Goal: Task Accomplishment & Management: Manage account settings

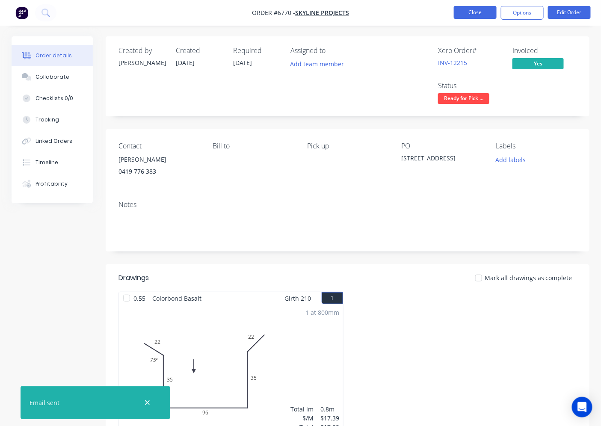
click at [463, 9] on button "Close" at bounding box center [475, 12] width 43 height 13
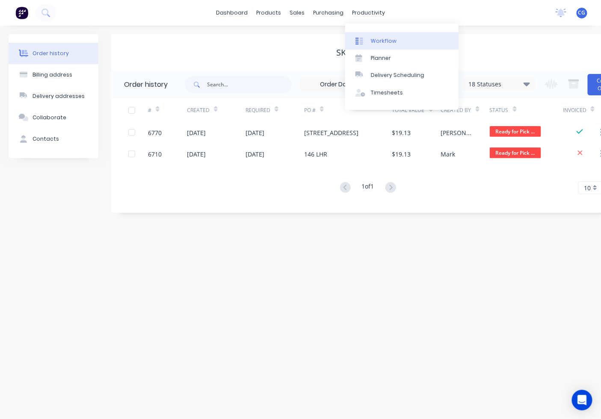
click at [364, 43] on div at bounding box center [361, 41] width 13 height 8
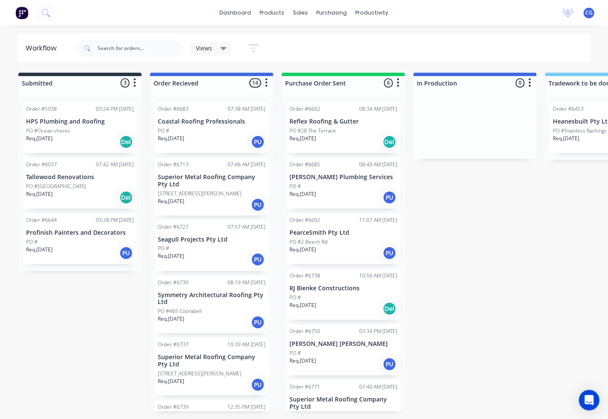
click at [226, 127] on div "PO #" at bounding box center [212, 131] width 108 height 8
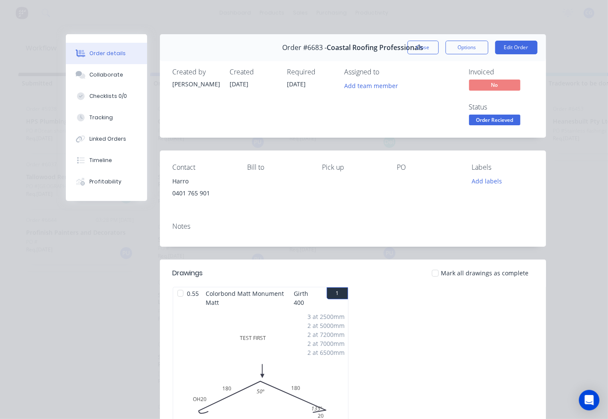
click at [429, 275] on div at bounding box center [435, 273] width 17 height 17
click at [477, 117] on span "Order Recieved" at bounding box center [494, 120] width 51 height 11
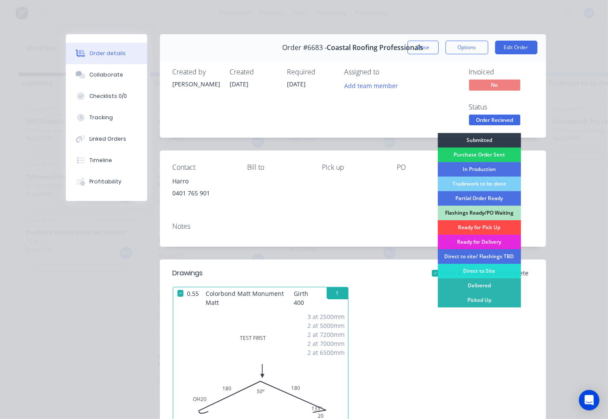
click at [468, 223] on div "Ready for Pick Up" at bounding box center [479, 227] width 83 height 15
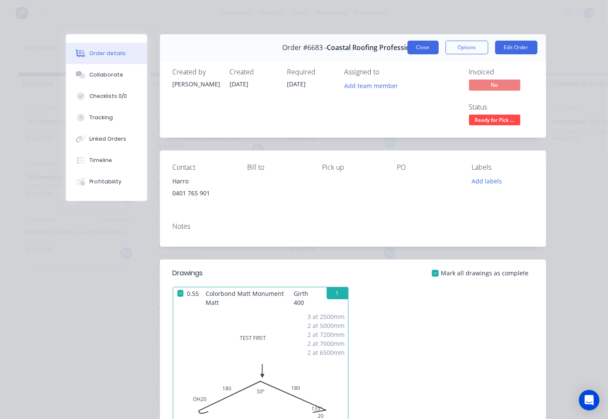
click at [423, 47] on button "Close" at bounding box center [423, 48] width 31 height 14
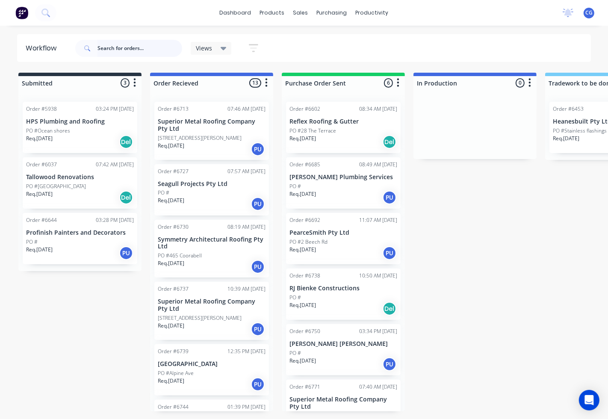
click at [160, 49] on input "text" at bounding box center [140, 48] width 85 height 17
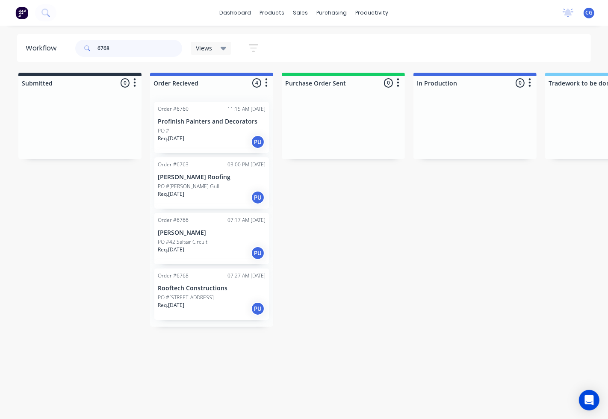
type input "6768"
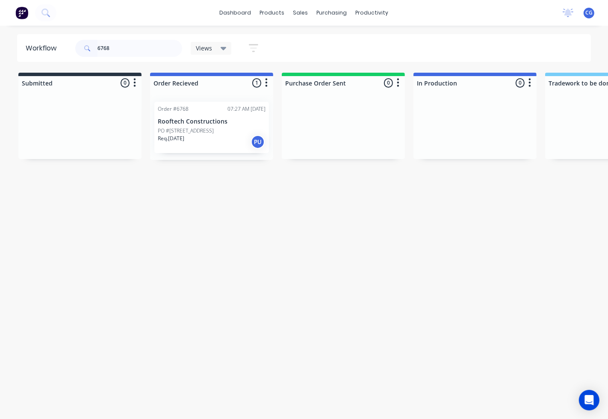
click at [182, 122] on p "Rooftech Constructions" at bounding box center [212, 121] width 108 height 7
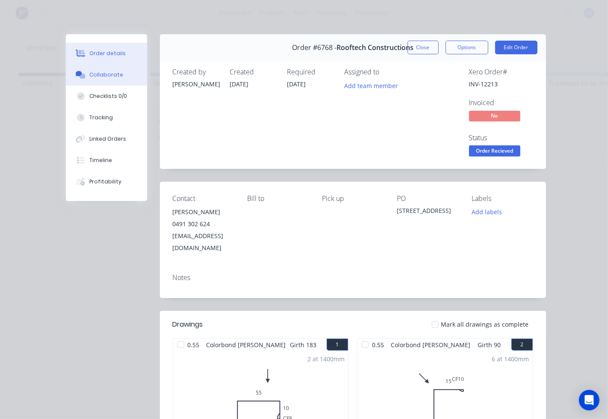
click at [108, 74] on div "Collaborate" at bounding box center [106, 75] width 34 height 8
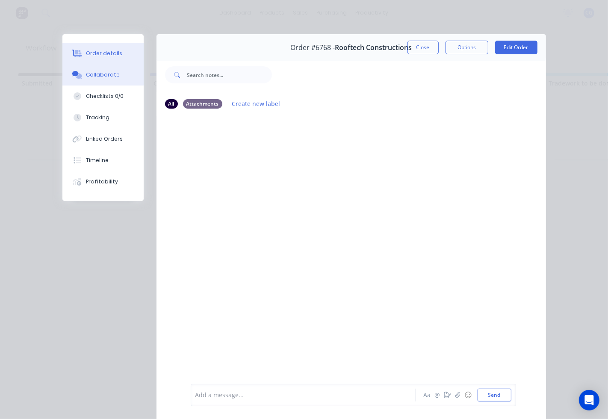
click at [98, 54] on div "Order details" at bounding box center [104, 54] width 36 height 8
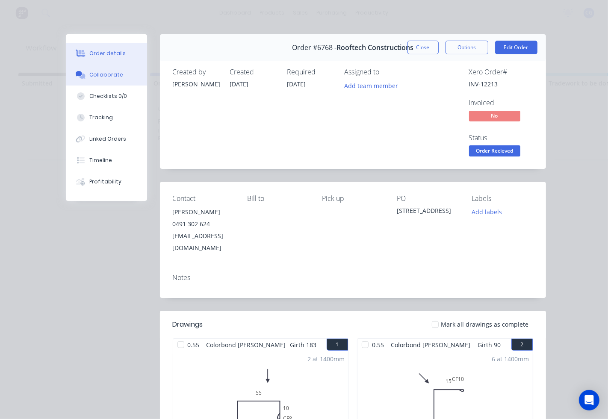
click at [104, 71] on div "Collaborate" at bounding box center [106, 75] width 34 height 8
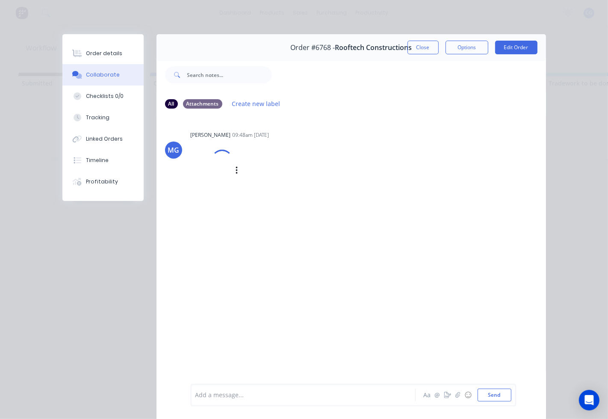
click at [214, 164] on div at bounding box center [222, 160] width 30 height 30
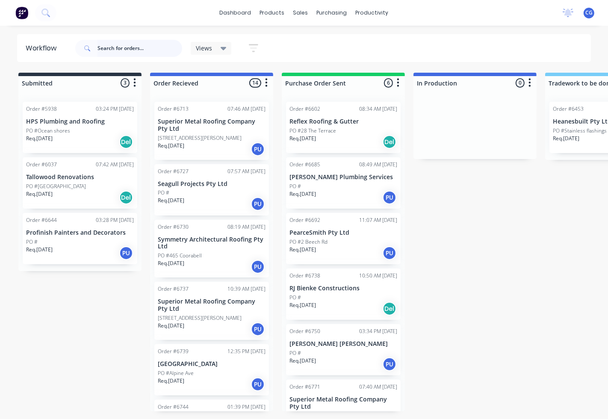
click at [133, 45] on input "text" at bounding box center [140, 48] width 85 height 17
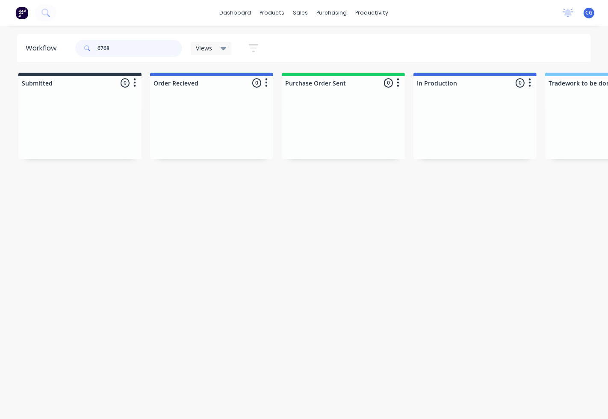
drag, startPoint x: 143, startPoint y: 45, endPoint x: 66, endPoint y: 53, distance: 76.9
click at [67, 53] on header "Workflow 6768 Views Save new view None (Default) edit Show/Hide statuses Show l…" at bounding box center [304, 48] width 575 height 28
click at [138, 51] on input "6768" at bounding box center [140, 48] width 85 height 17
drag, startPoint x: 143, startPoint y: 56, endPoint x: 95, endPoint y: 56, distance: 48.8
click at [95, 56] on div "6768" at bounding box center [128, 48] width 107 height 17
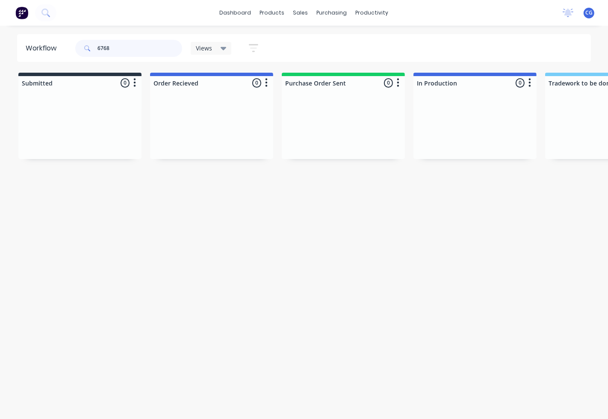
drag, startPoint x: 150, startPoint y: 45, endPoint x: 71, endPoint y: 45, distance: 78.3
click at [71, 45] on header "Workflow 6768 Views Save new view None (Default) edit Show/Hide statuses Show l…" at bounding box center [304, 48] width 575 height 28
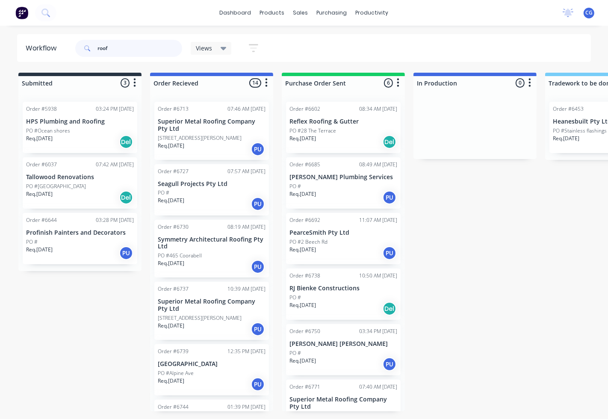
type input "rooft"
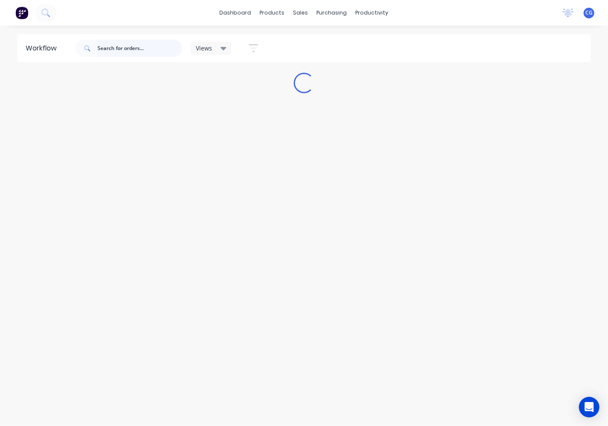
click at [139, 51] on input "text" at bounding box center [140, 48] width 85 height 17
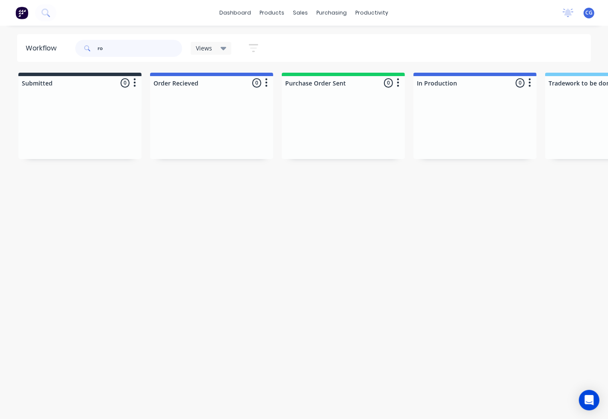
type input "r"
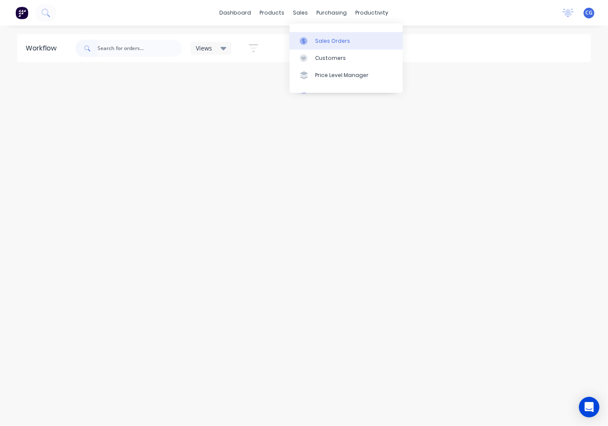
click at [310, 41] on div at bounding box center [306, 41] width 13 height 8
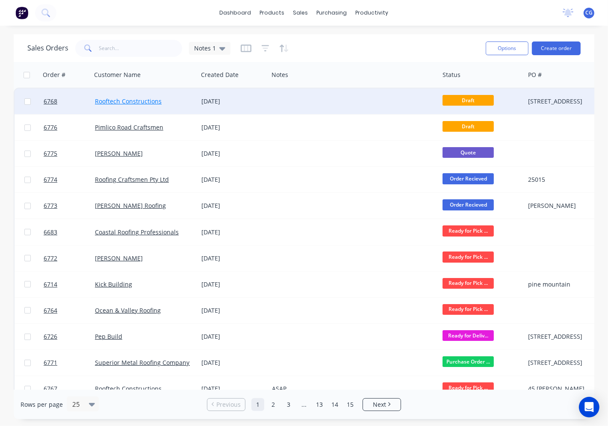
click at [142, 100] on link "Rooftech Constructions" at bounding box center [128, 101] width 67 height 8
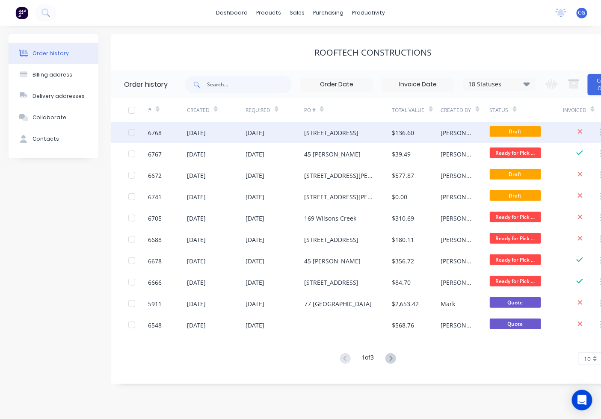
click at [264, 128] on div "[DATE]" at bounding box center [255, 132] width 19 height 9
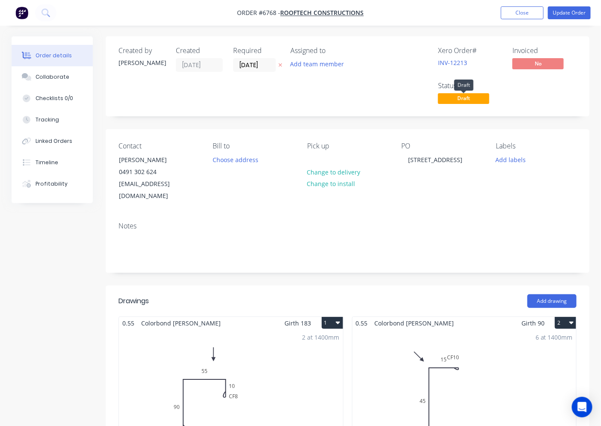
click at [468, 99] on span "Draft" at bounding box center [463, 98] width 51 height 11
click at [464, 98] on span "Draft" at bounding box center [463, 98] width 51 height 11
click at [62, 73] on div "Collaborate" at bounding box center [53, 77] width 34 height 8
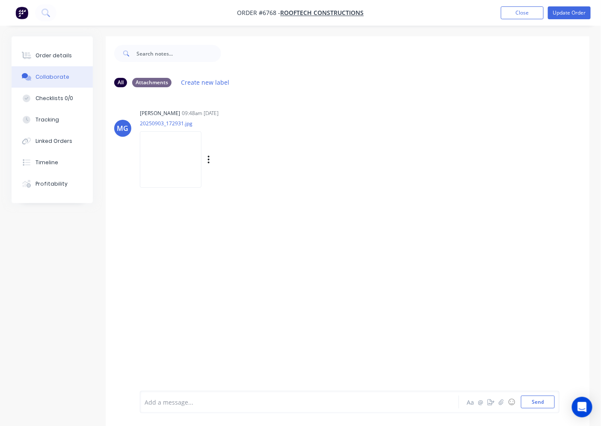
click at [163, 144] on img at bounding box center [171, 159] width 62 height 56
click at [61, 50] on button "Order details" at bounding box center [52, 55] width 81 height 21
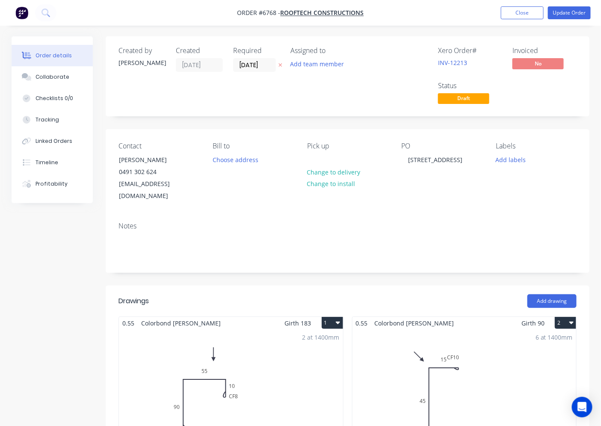
click at [532, 95] on div "Xero Order # INV-12213 Invoiced No Status Draft" at bounding box center [476, 76] width 201 height 59
click at [528, 96] on div "Xero Order # INV-12213 Invoiced No Status Draft" at bounding box center [476, 76] width 201 height 59
click at [528, 98] on div "Xero Order # INV-12213 Invoiced No Status Draft" at bounding box center [476, 76] width 201 height 59
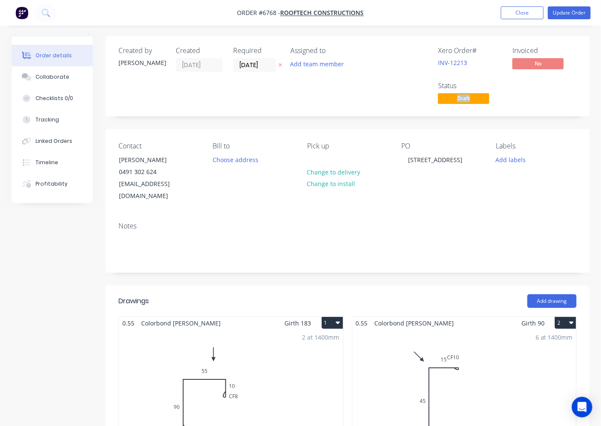
click at [527, 99] on div "Xero Order # INV-12213 Invoiced No Status Draft" at bounding box center [476, 76] width 201 height 59
click at [522, 99] on div "Xero Order # INV-12213 Invoiced No Status Draft" at bounding box center [476, 76] width 201 height 59
click at [486, 98] on span "Draft" at bounding box center [463, 98] width 51 height 11
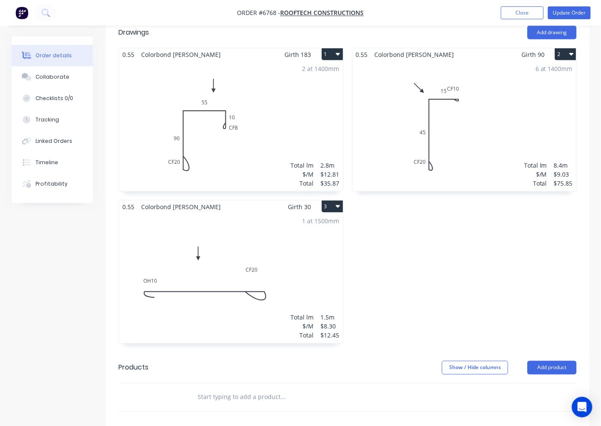
scroll to position [237, 0]
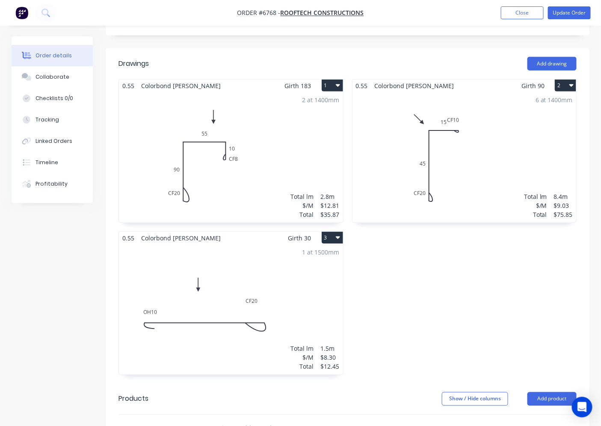
click at [183, 319] on div "1 at 1500mm Total lm $/M Total 1.5m $8.30 $12.45" at bounding box center [231, 309] width 224 height 130
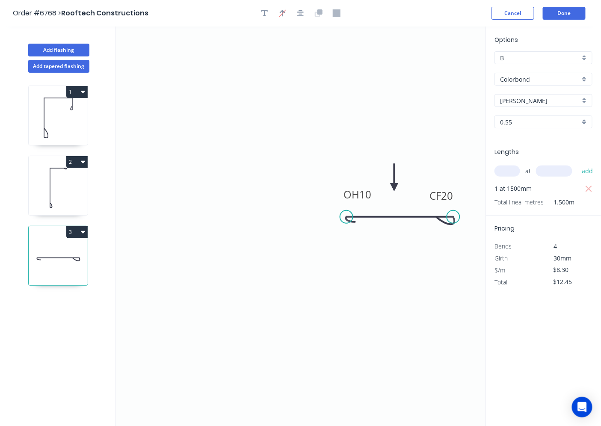
drag, startPoint x: 379, startPoint y: 212, endPoint x: 354, endPoint y: 214, distance: 25.3
click at [350, 214] on circle at bounding box center [346, 216] width 13 height 13
click at [352, 219] on div "Delete point" at bounding box center [393, 226] width 86 height 18
type input "$0.00"
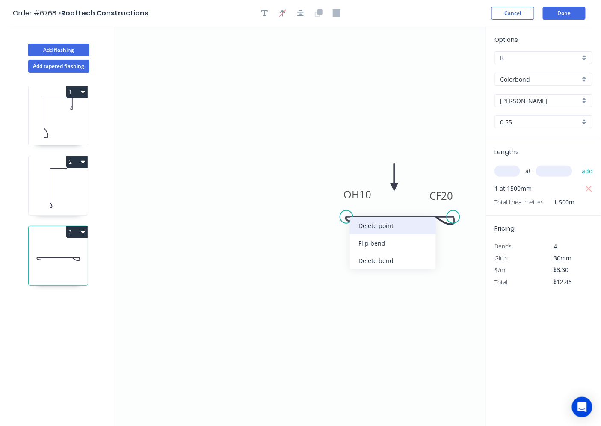
type input "$0.00"
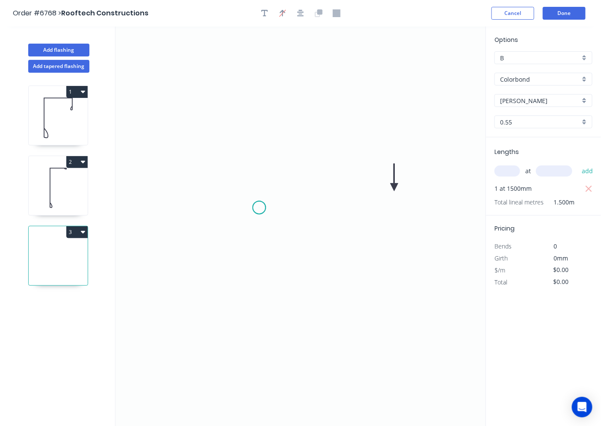
click at [259, 208] on icon "0" at bounding box center [301, 227] width 370 height 400
click at [350, 204] on icon "0" at bounding box center [301, 227] width 370 height 400
click at [360, 237] on div "Crush & Fold" at bounding box center [393, 233] width 86 height 18
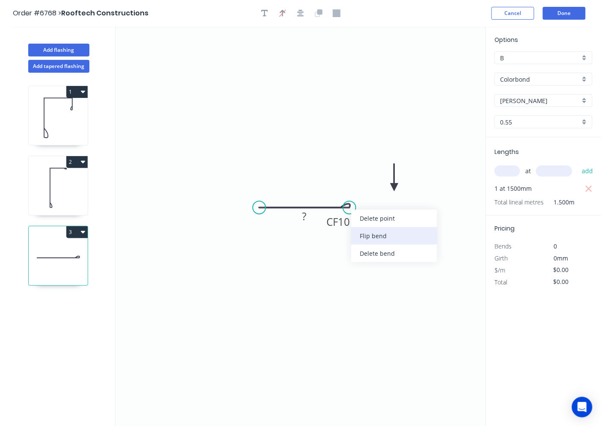
click at [358, 237] on div "Flip bend" at bounding box center [394, 236] width 86 height 18
click at [259, 208] on circle at bounding box center [259, 207] width 13 height 13
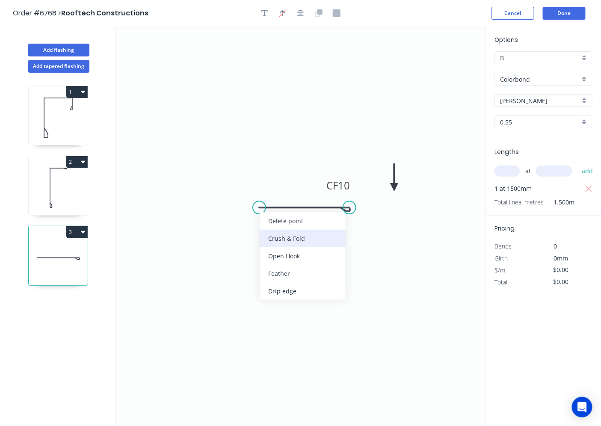
click at [267, 233] on div "Crush & Fold" at bounding box center [303, 239] width 86 height 18
click at [309, 212] on rect at bounding box center [304, 217] width 17 height 12
type input "$8.30"
type input "$12.45"
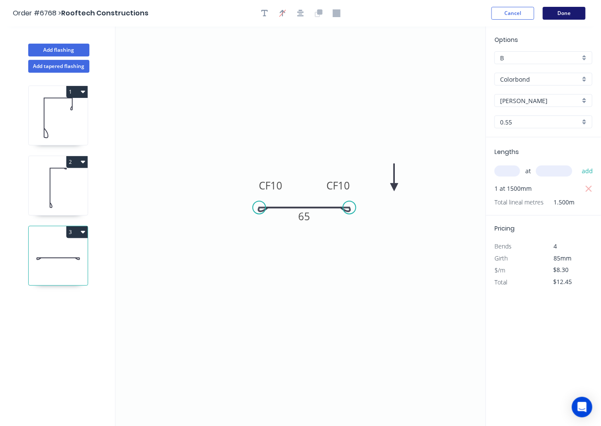
click at [554, 15] on button "Done" at bounding box center [564, 13] width 43 height 13
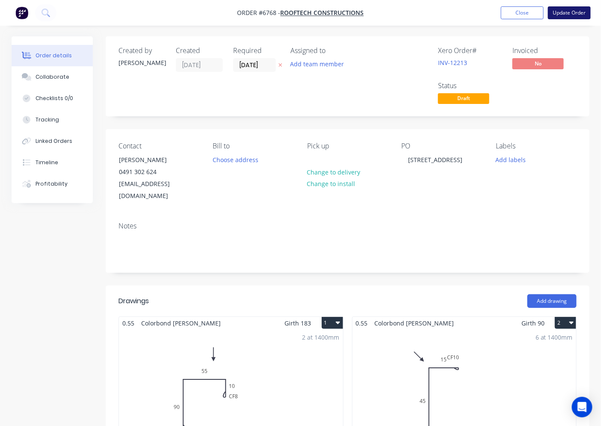
click at [556, 16] on button "Update Order" at bounding box center [569, 12] width 43 height 13
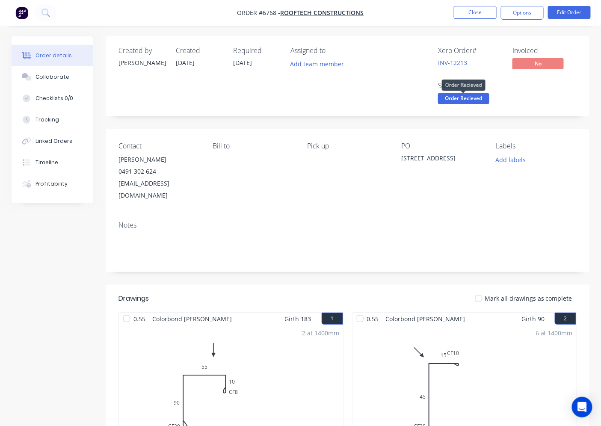
click at [478, 101] on span "Order Recieved" at bounding box center [463, 98] width 51 height 11
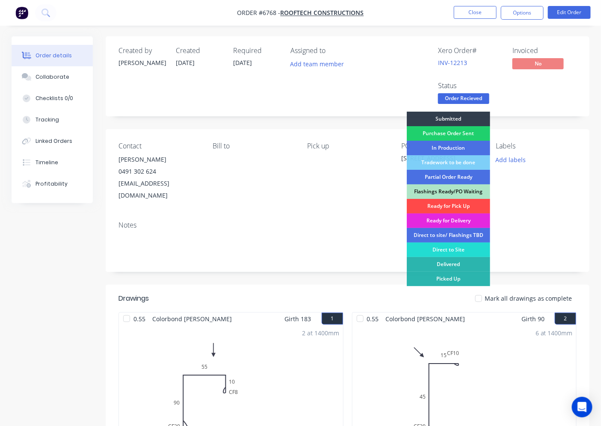
click at [471, 206] on div "Ready for Pick Up" at bounding box center [448, 206] width 83 height 15
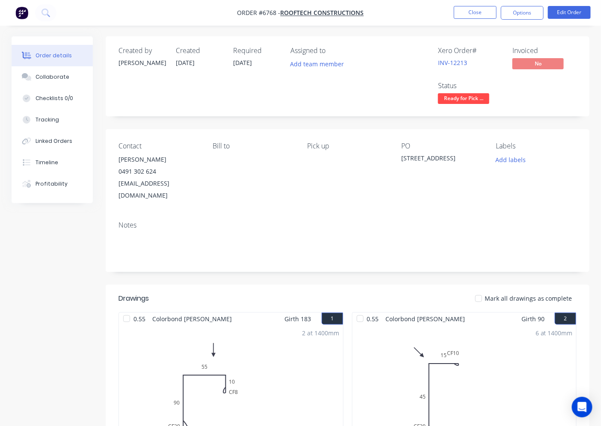
drag, startPoint x: 538, startPoint y: 17, endPoint x: 528, endPoint y: 23, distance: 11.2
click at [537, 16] on button "Options" at bounding box center [522, 13] width 43 height 14
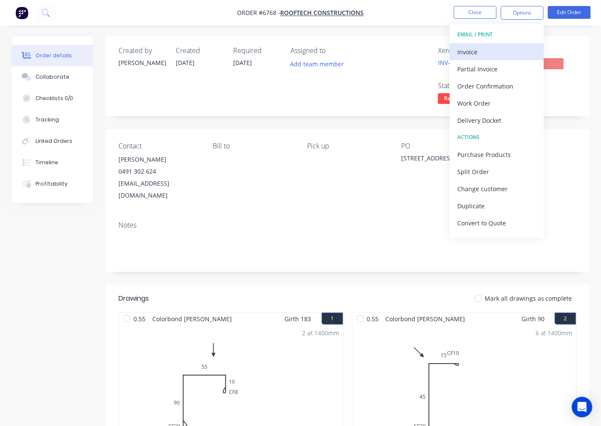
click at [499, 53] on div "Invoice" at bounding box center [496, 52] width 79 height 12
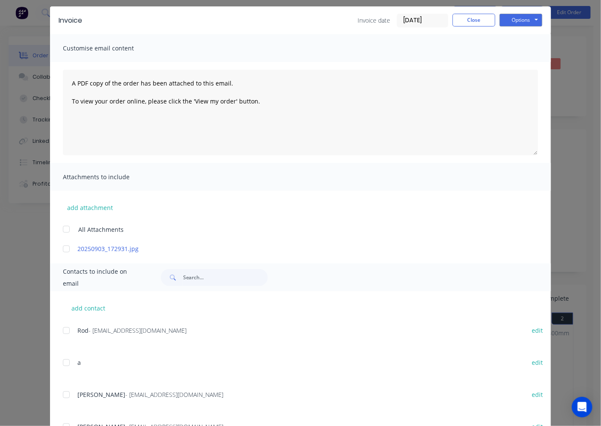
scroll to position [158, 0]
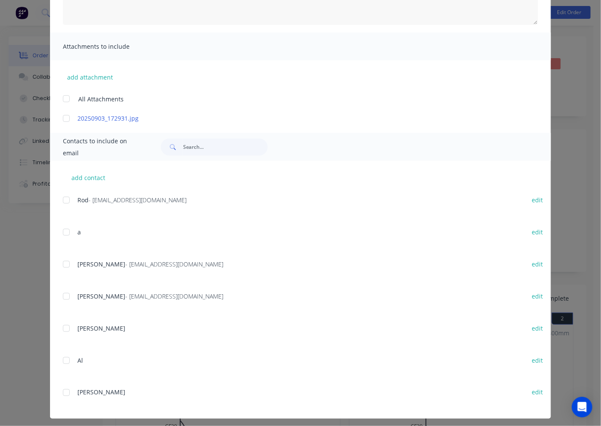
drag, startPoint x: 66, startPoint y: 261, endPoint x: 91, endPoint y: 264, distance: 24.9
click at [67, 262] on div at bounding box center [66, 264] width 17 height 17
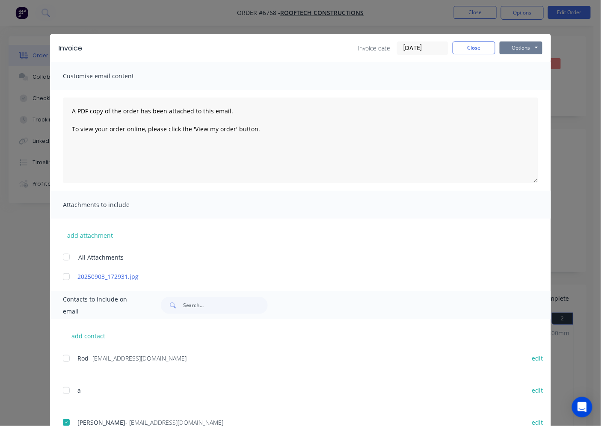
drag, startPoint x: 535, startPoint y: 49, endPoint x: 532, endPoint y: 54, distance: 5.4
click at [535, 50] on button "Options" at bounding box center [521, 47] width 43 height 13
click at [513, 84] on div "Preview Print Email" at bounding box center [527, 77] width 55 height 42
click at [517, 85] on button "Email" at bounding box center [527, 91] width 55 height 14
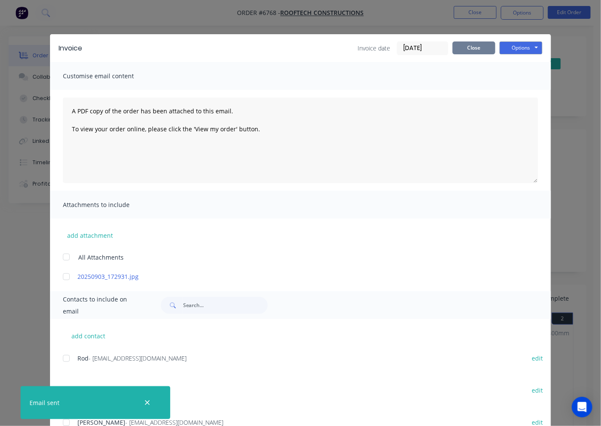
click at [474, 50] on button "Close" at bounding box center [474, 47] width 43 height 13
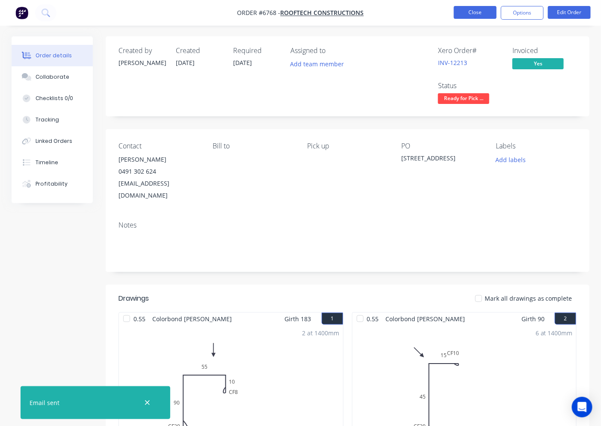
click at [494, 7] on button "Close" at bounding box center [475, 12] width 43 height 13
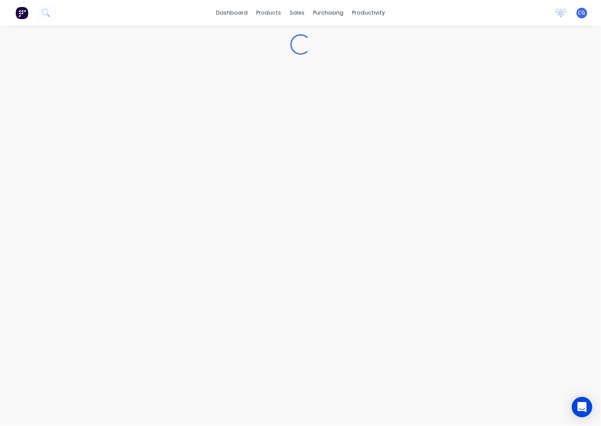
click at [491, 10] on div "dashboard products sales purchasing productivity dashboard products Product Cat…" at bounding box center [300, 13] width 601 height 26
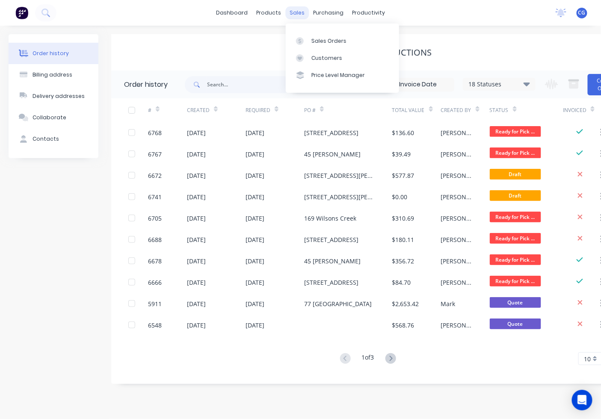
click at [289, 9] on div "sales" at bounding box center [297, 12] width 24 height 13
click at [298, 40] on icon at bounding box center [300, 41] width 8 height 8
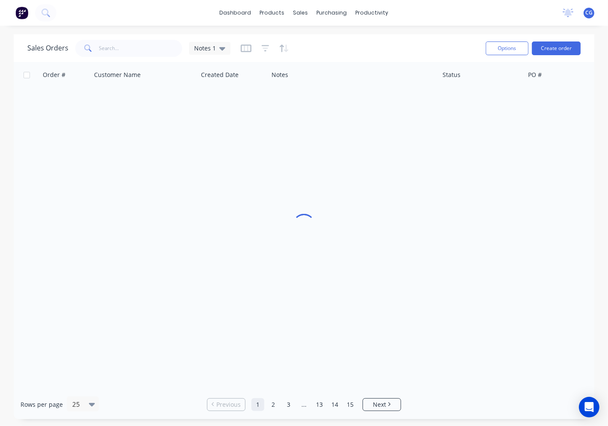
click at [134, 53] on div "dashboard products sales purchasing productivity dashboard products Product Cat…" at bounding box center [304, 213] width 608 height 426
click at [129, 54] on input "text" at bounding box center [140, 48] width 83 height 17
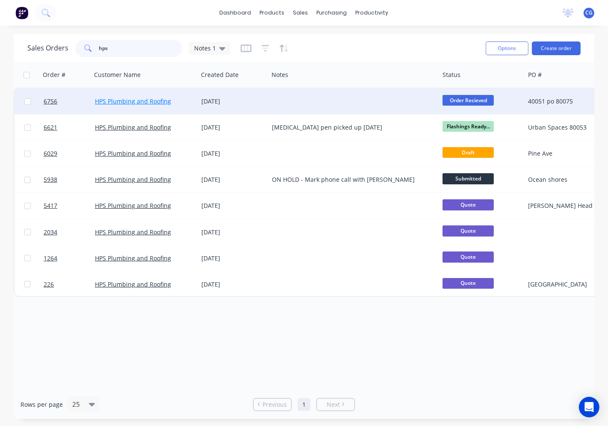
type input "hps"
click at [147, 101] on link "HPS Plumbing and Roofing" at bounding box center [133, 101] width 76 height 8
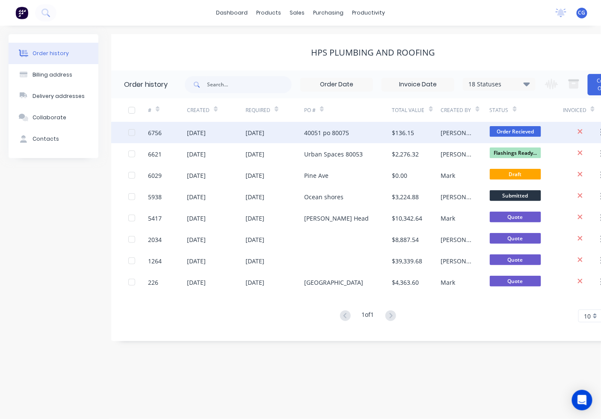
click at [383, 135] on div "40051 po 80075" at bounding box center [348, 132] width 88 height 21
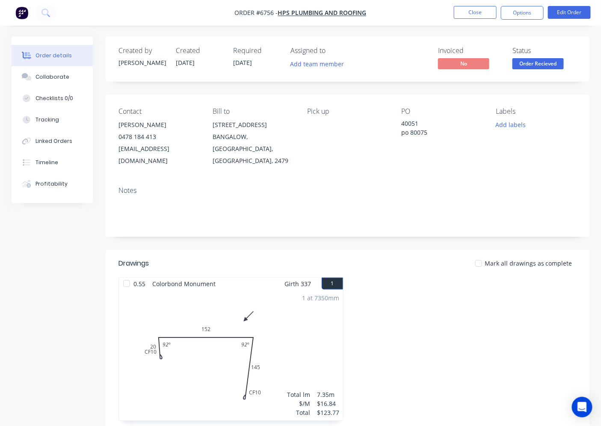
click at [546, 66] on span "Order Recieved" at bounding box center [537, 63] width 51 height 11
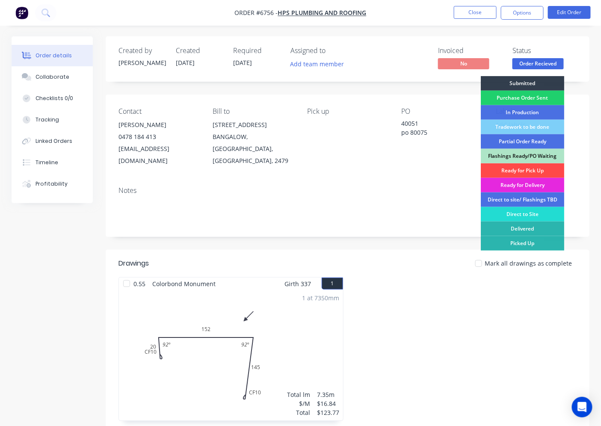
click at [536, 172] on div "Ready for Pick Up" at bounding box center [522, 170] width 83 height 15
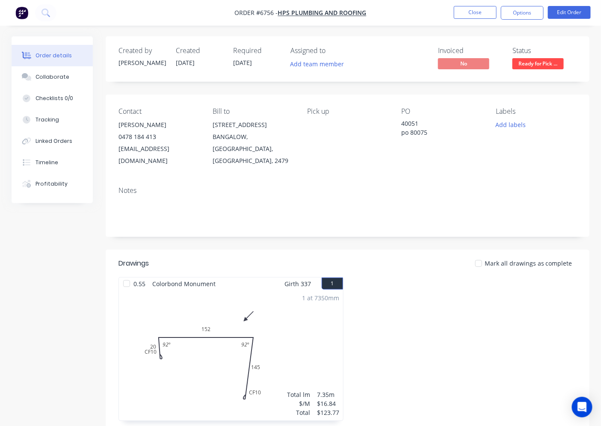
drag, startPoint x: 135, startPoint y: 277, endPoint x: 125, endPoint y: 274, distance: 9.9
click at [129, 275] on div at bounding box center [126, 283] width 17 height 17
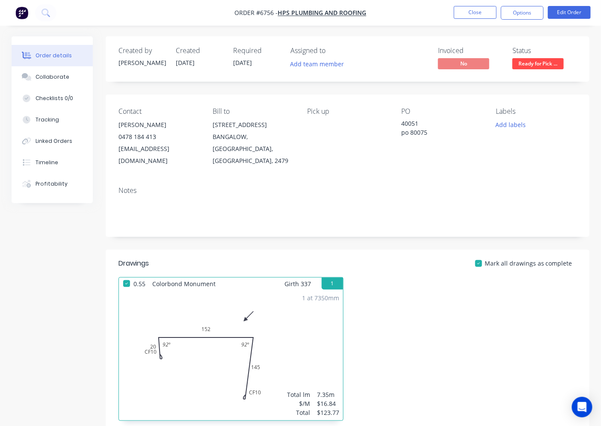
click at [522, 19] on button "Options" at bounding box center [522, 13] width 43 height 14
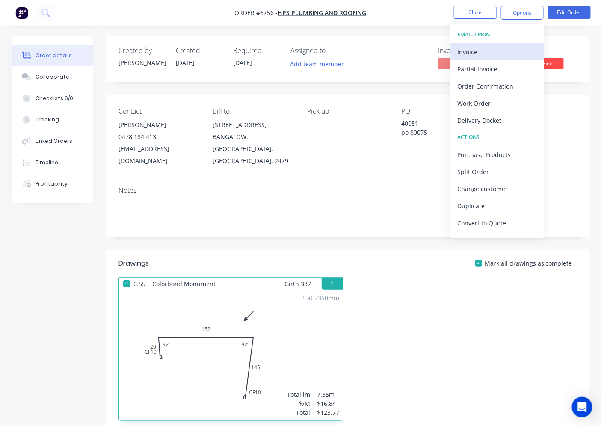
click at [497, 53] on div "Invoice" at bounding box center [496, 52] width 79 height 12
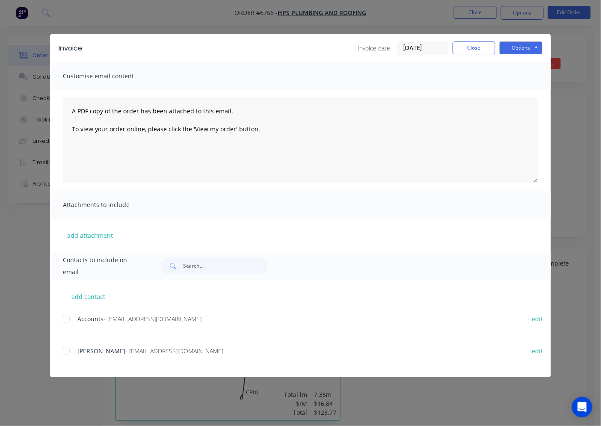
drag, startPoint x: 67, startPoint y: 319, endPoint x: 75, endPoint y: 324, distance: 9.8
click at [68, 318] on div at bounding box center [66, 319] width 17 height 17
drag, startPoint x: 66, startPoint y: 354, endPoint x: 111, endPoint y: 337, distance: 48.5
click at [65, 354] on div at bounding box center [66, 351] width 17 height 17
click at [525, 46] on button "Options" at bounding box center [521, 47] width 43 height 13
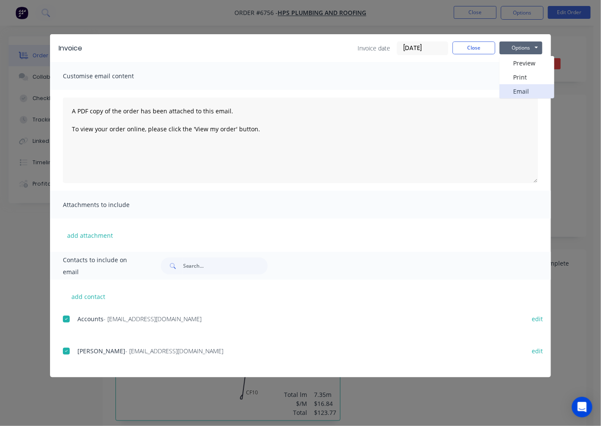
click at [527, 96] on button "Email" at bounding box center [527, 91] width 55 height 14
